Goal: Check status: Check status

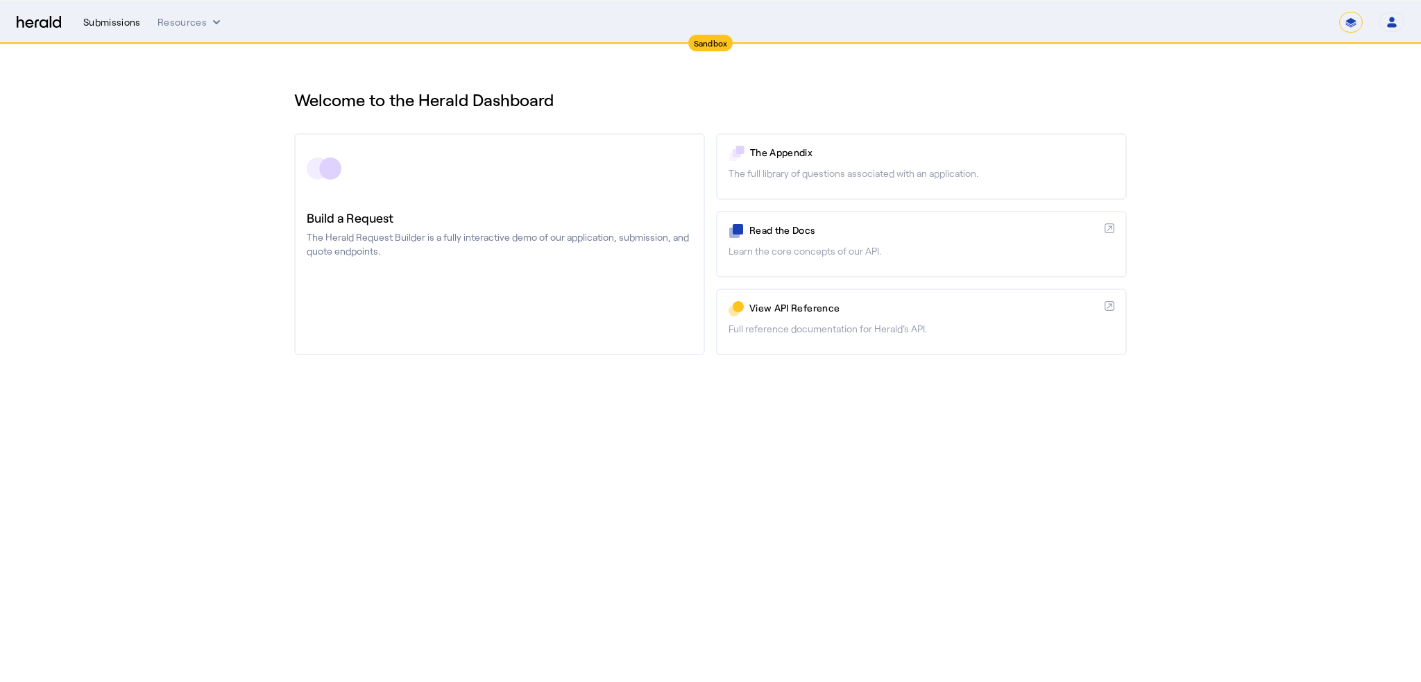
click at [105, 26] on div "Submissions" at bounding box center [112, 22] width 58 height 14
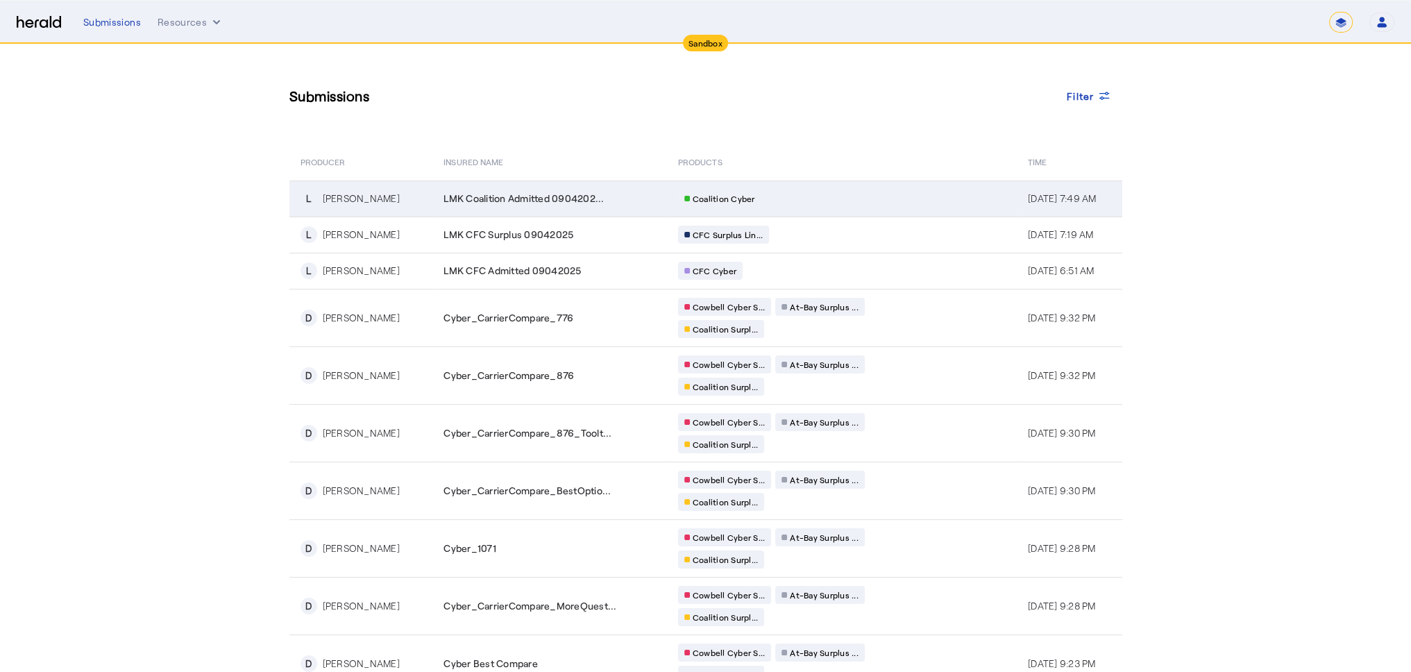
click at [352, 196] on div "[PERSON_NAME]" at bounding box center [361, 199] width 77 height 14
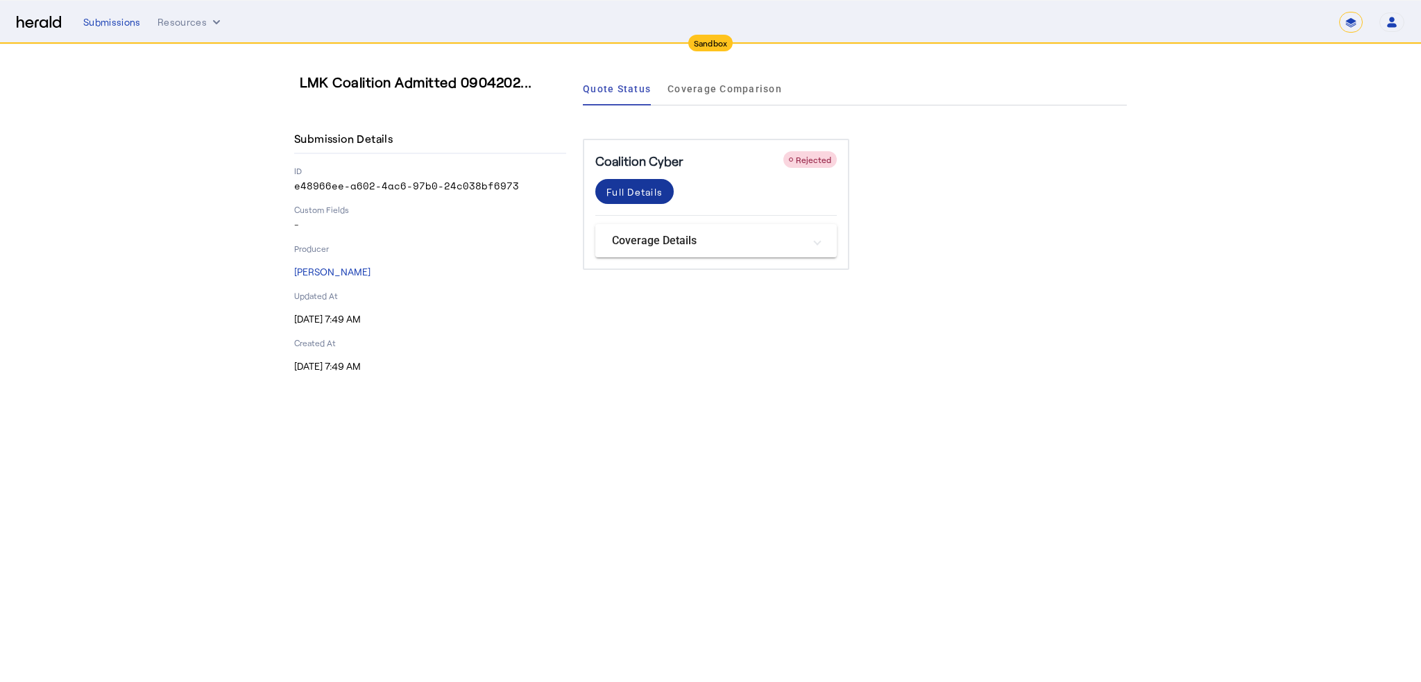
click at [616, 195] on div "Full Details" at bounding box center [634, 192] width 56 height 15
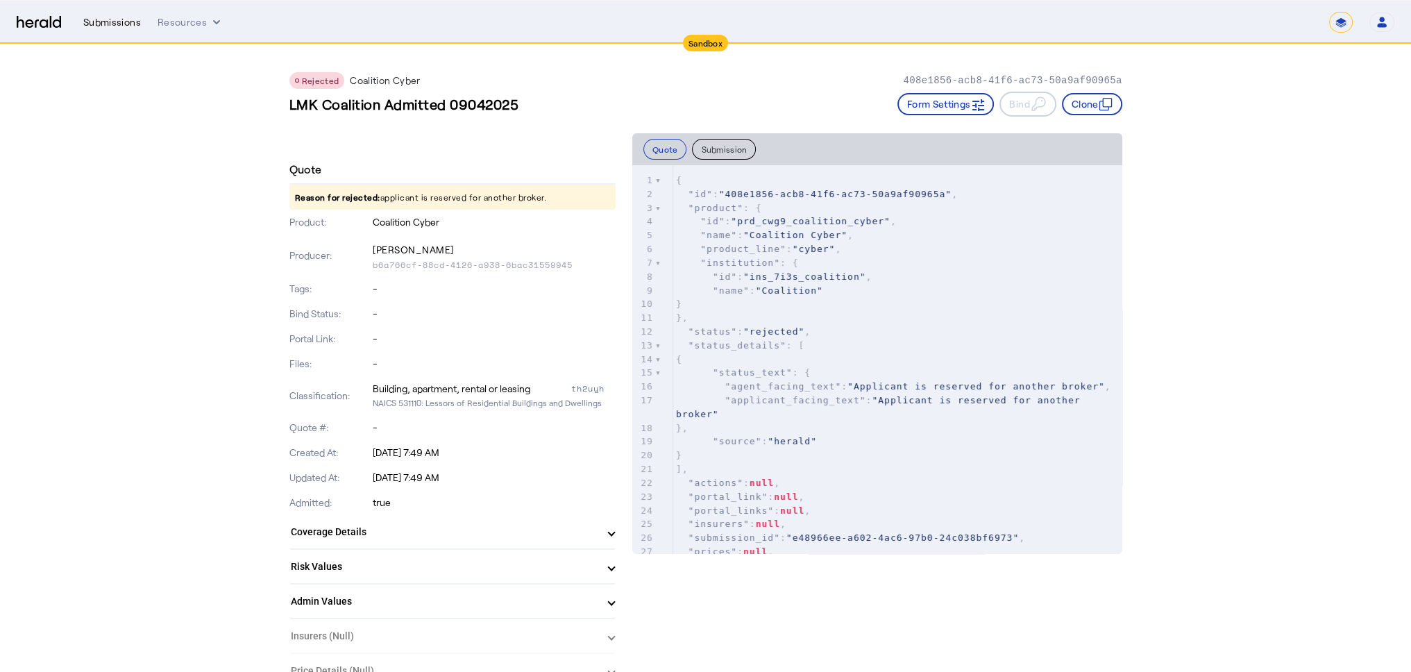
click at [117, 22] on div "Submissions" at bounding box center [112, 22] width 58 height 14
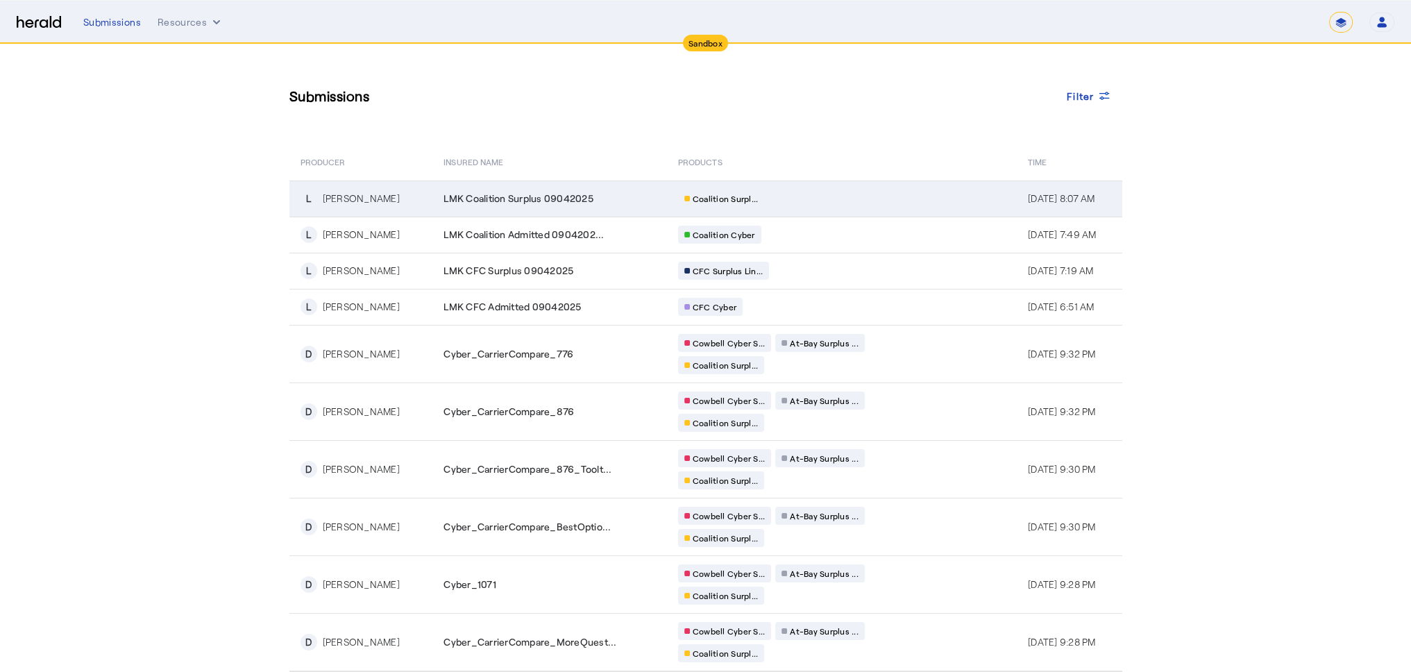
click at [343, 194] on div "[PERSON_NAME]" at bounding box center [361, 199] width 77 height 14
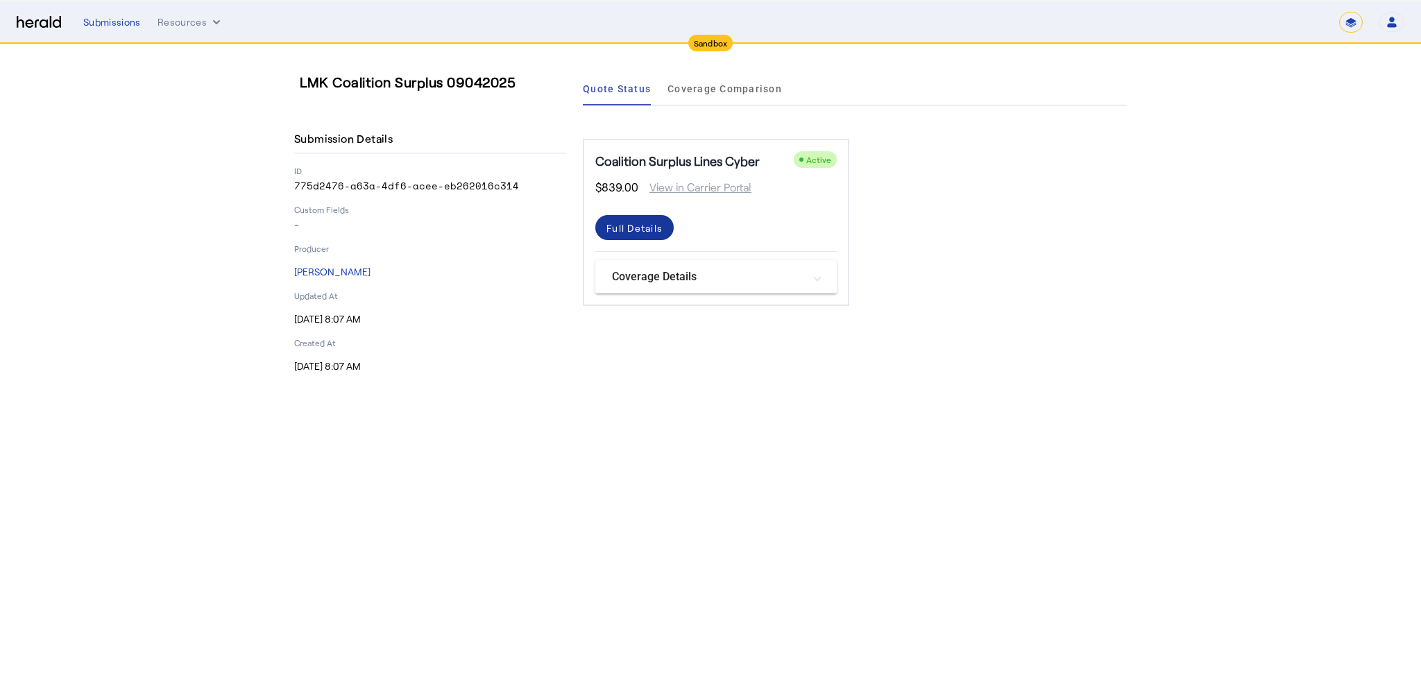
click at [647, 226] on div "Full Details" at bounding box center [634, 228] width 56 height 15
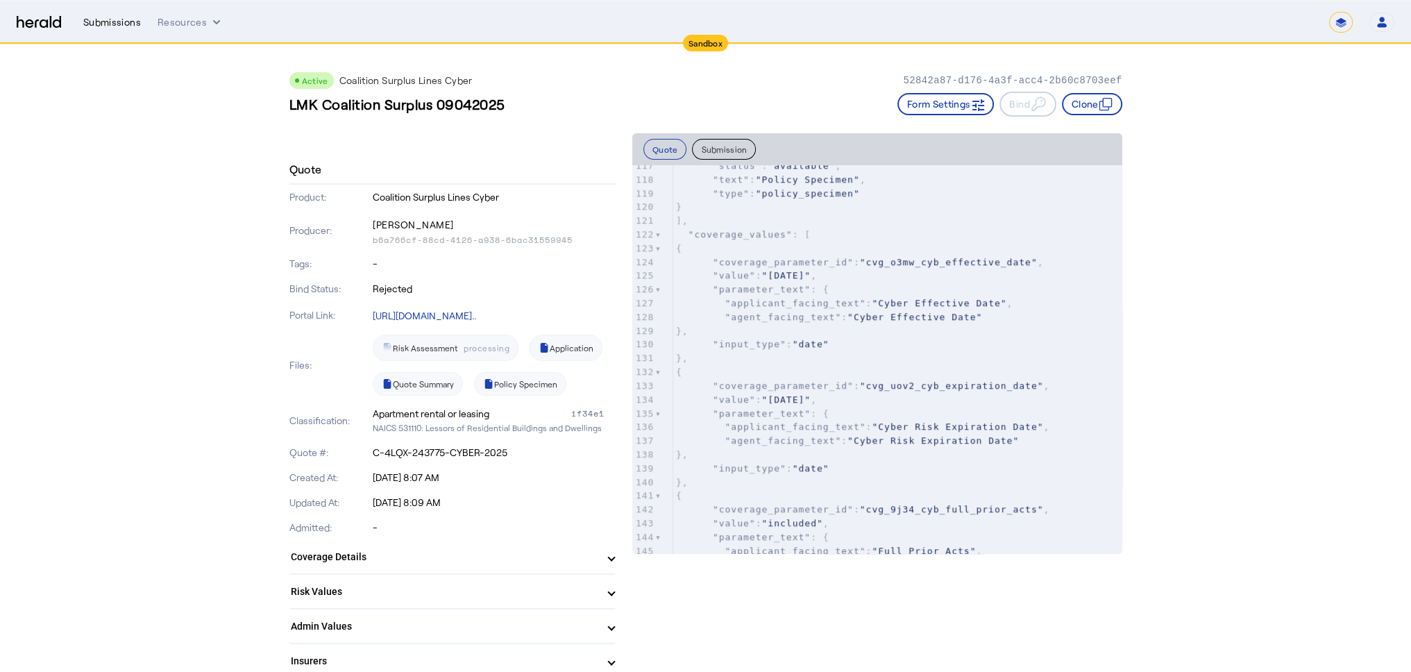
click at [105, 23] on div "Submissions" at bounding box center [112, 22] width 58 height 14
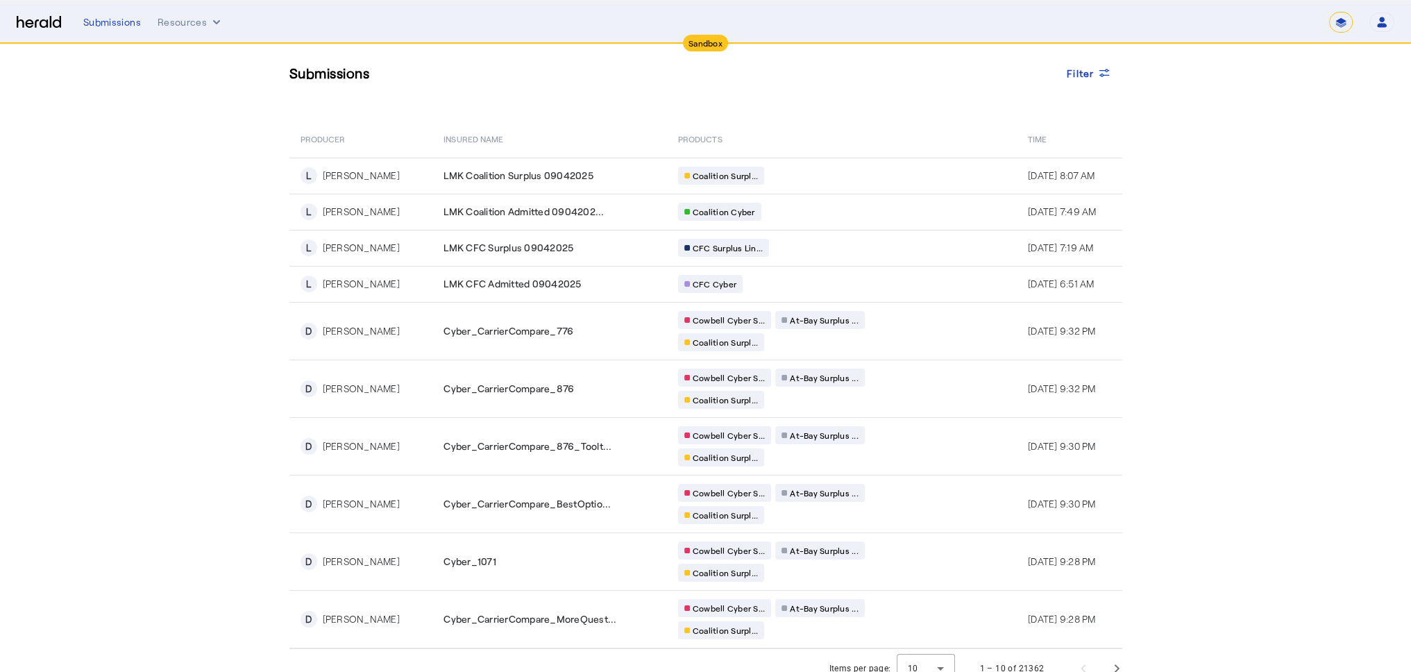
scroll to position [34, 0]
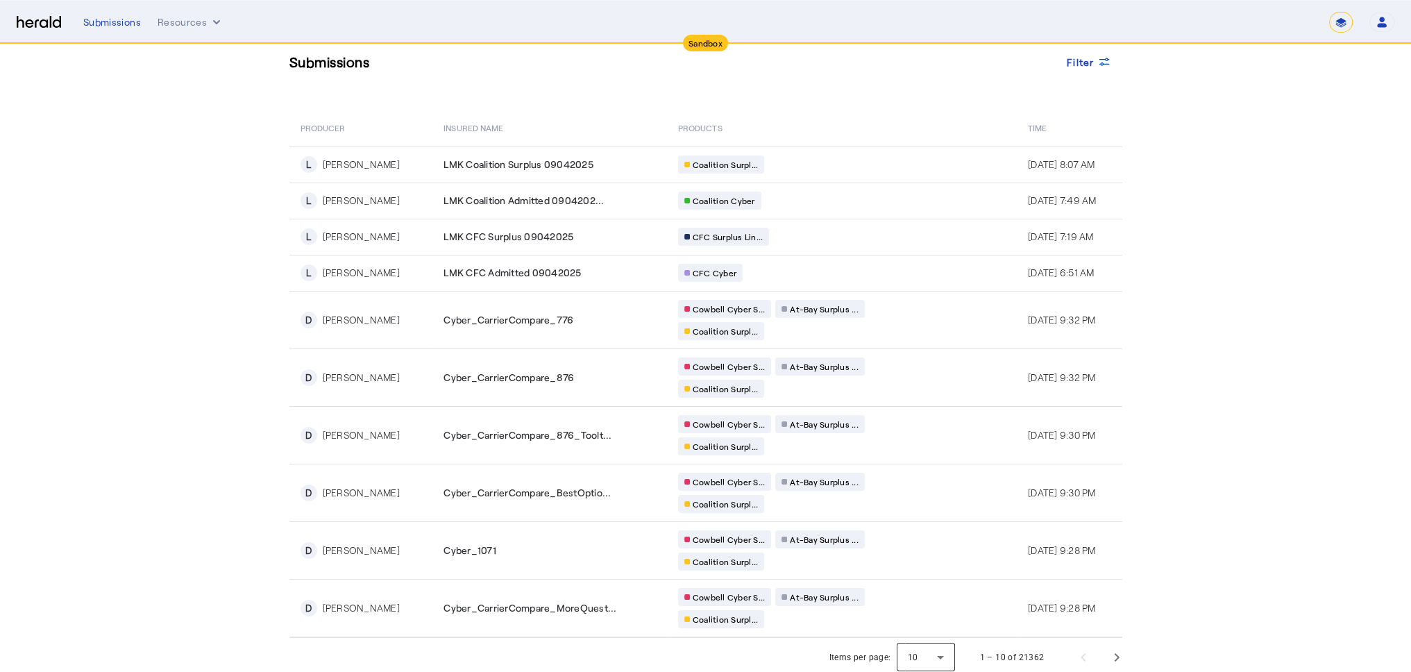
click at [944, 651] on div at bounding box center [925, 656] width 58 height 33
click at [933, 607] on span "50" at bounding box center [932, 615] width 36 height 17
